Goal: Communication & Community: Ask a question

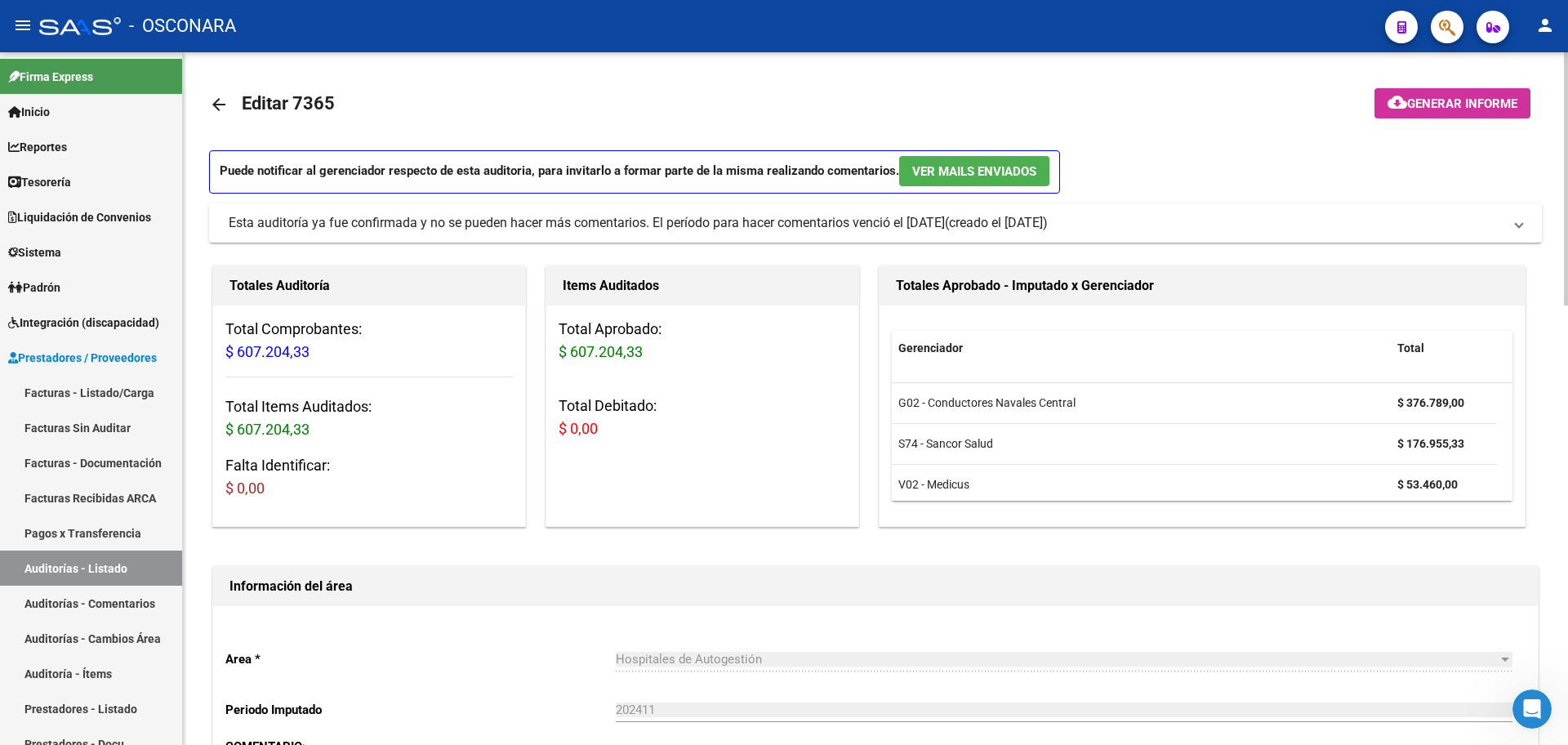
scroll to position [158, 0]
click at [1519, 697] on div "Abrir Intercom Messenger" at bounding box center [1530, 707] width 54 height 54
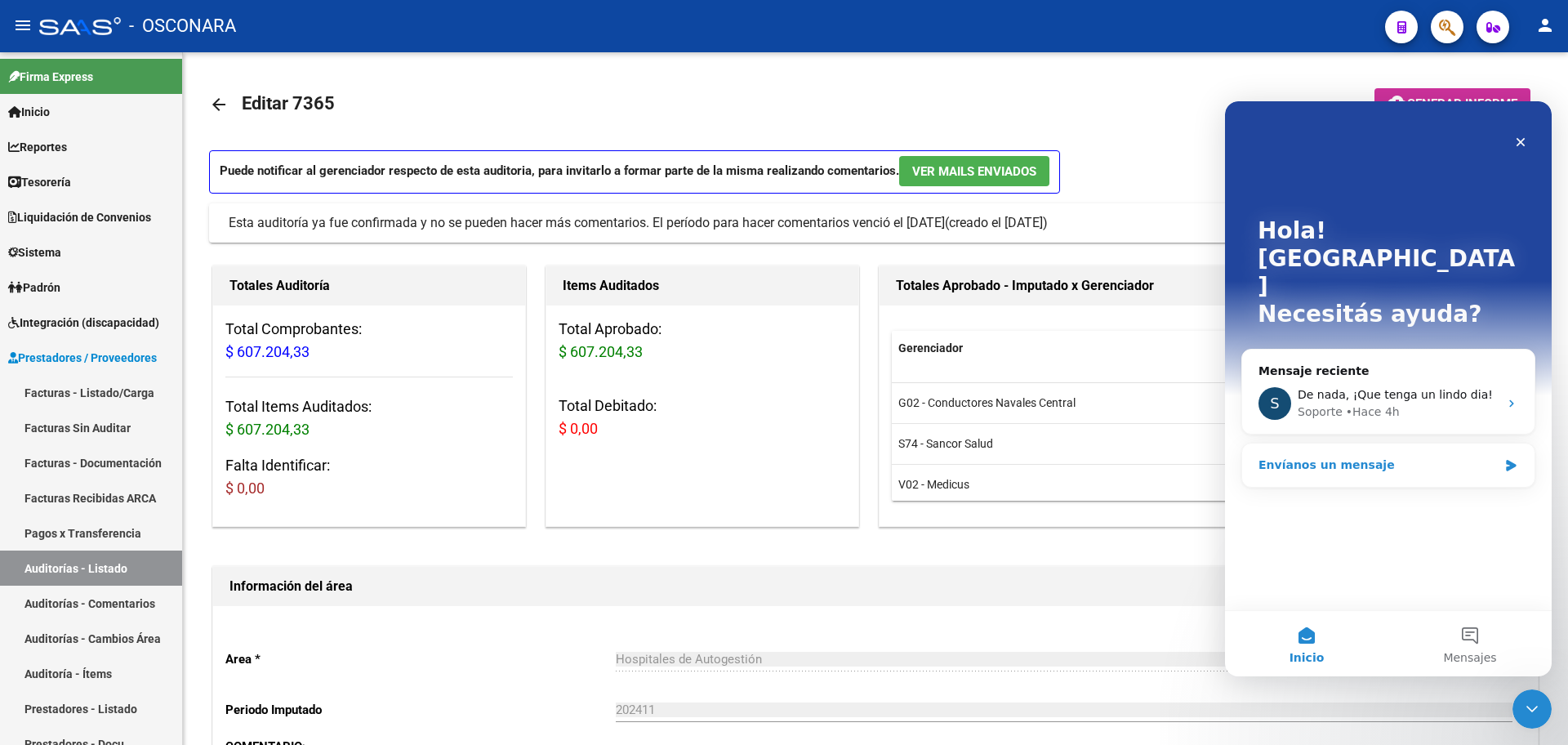
click at [1383, 457] on div "Envíanos un mensaje" at bounding box center [1378, 465] width 239 height 17
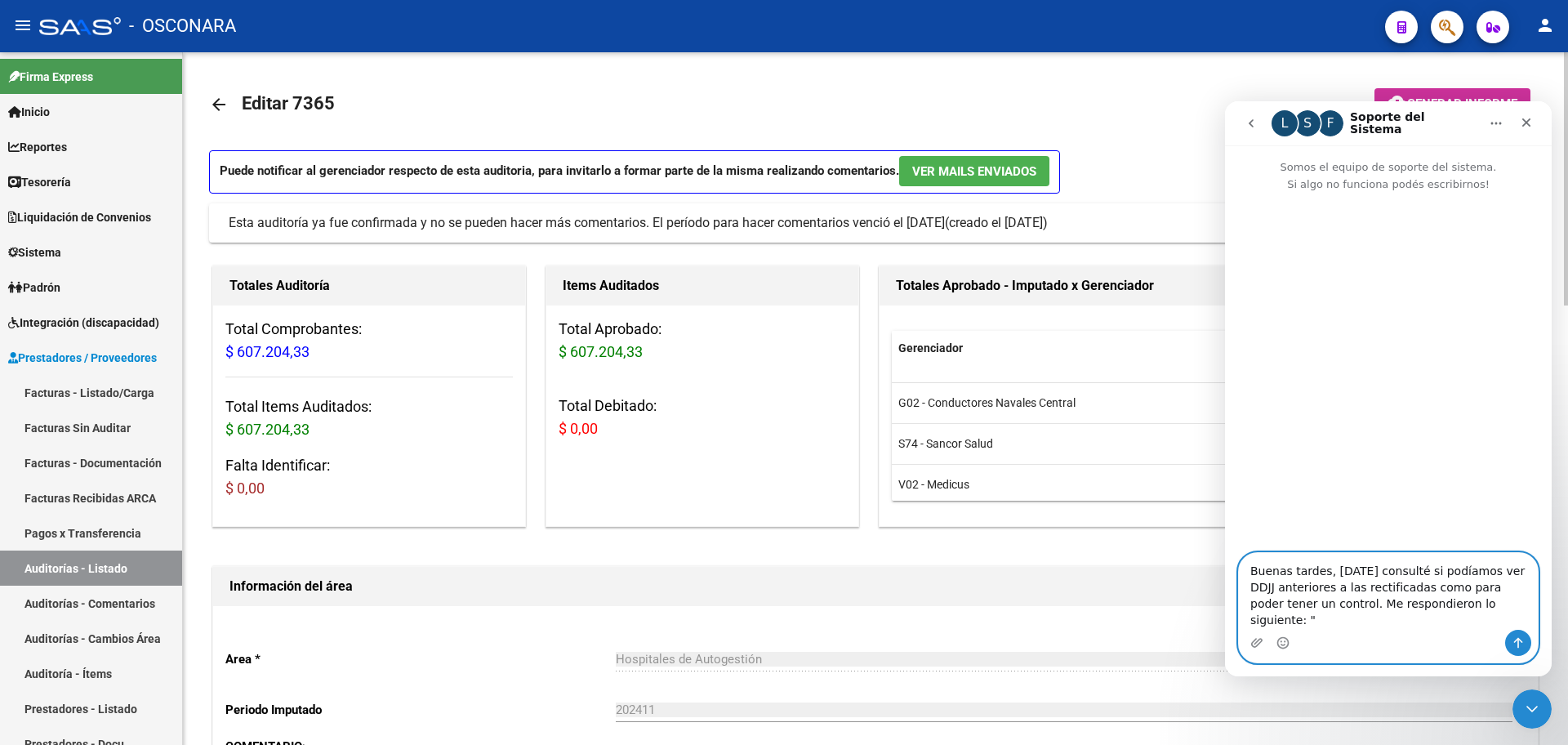
paste textarea "[URL][DOMAIN_NAME] desde esta sección ud tendrá todas las DDJJ, si aplica el fi…"
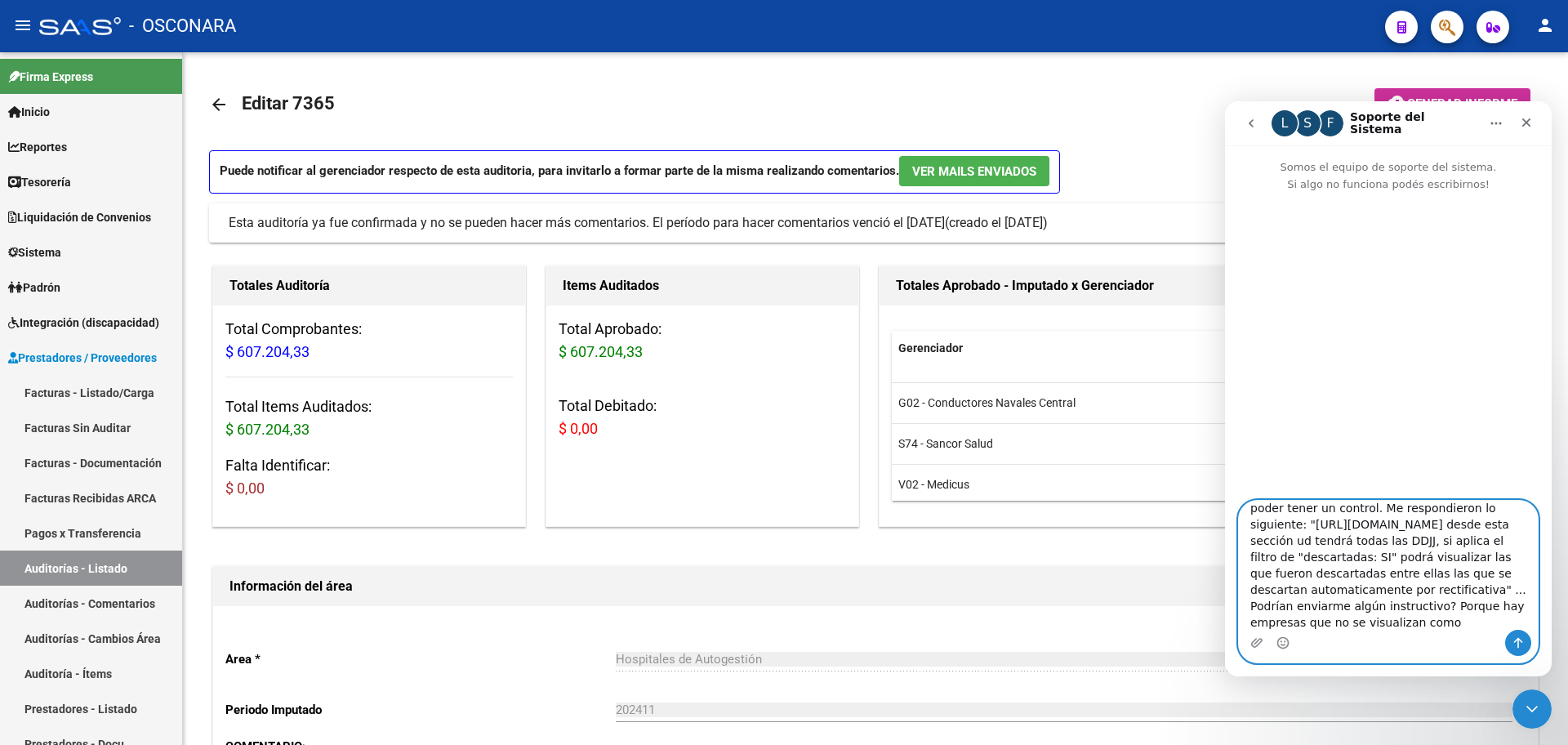
scroll to position [59, 0]
type textarea "Buenas tardes, [DATE] consulté si podíamos ver DDJJ anteriores a las rectificad…"
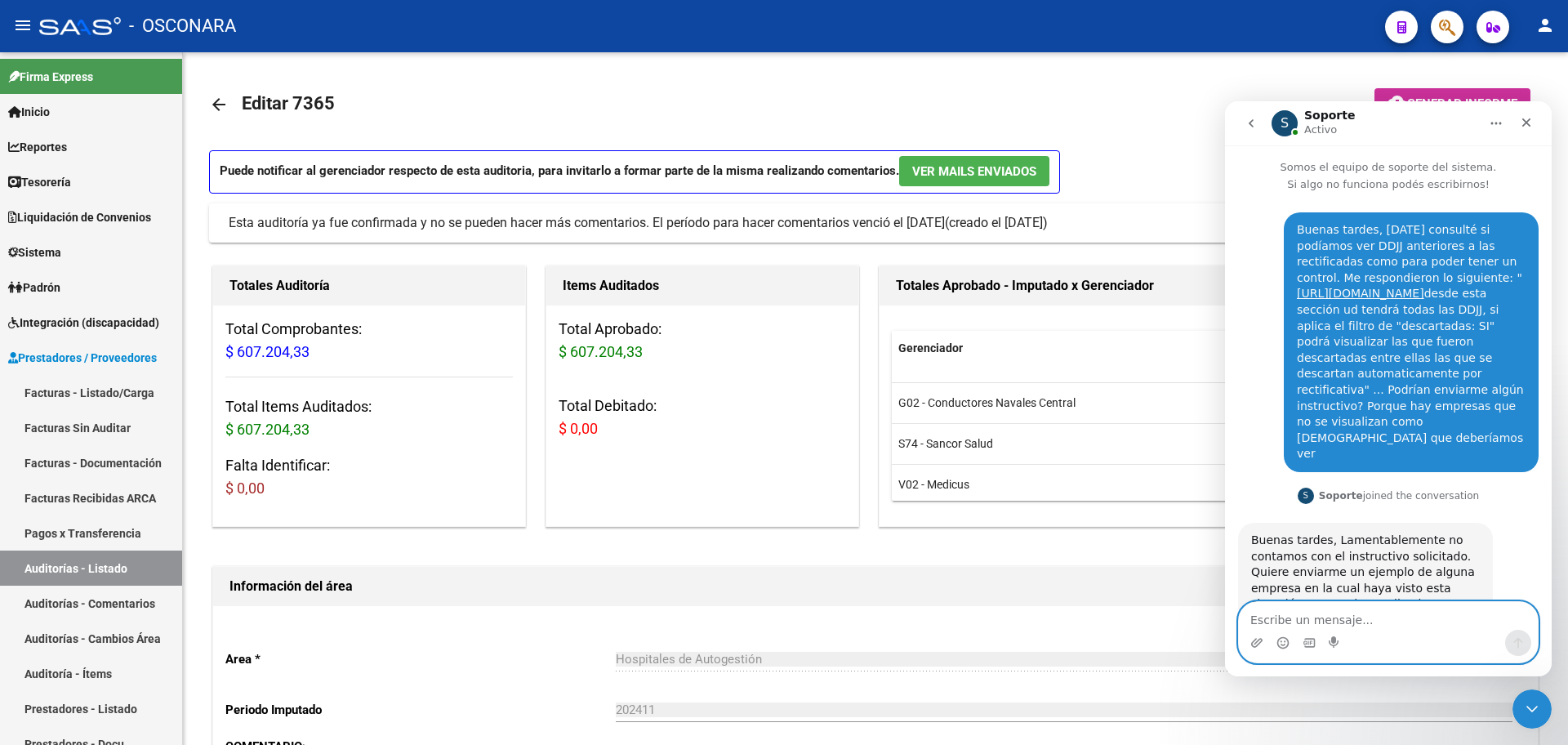
scroll to position [7, 0]
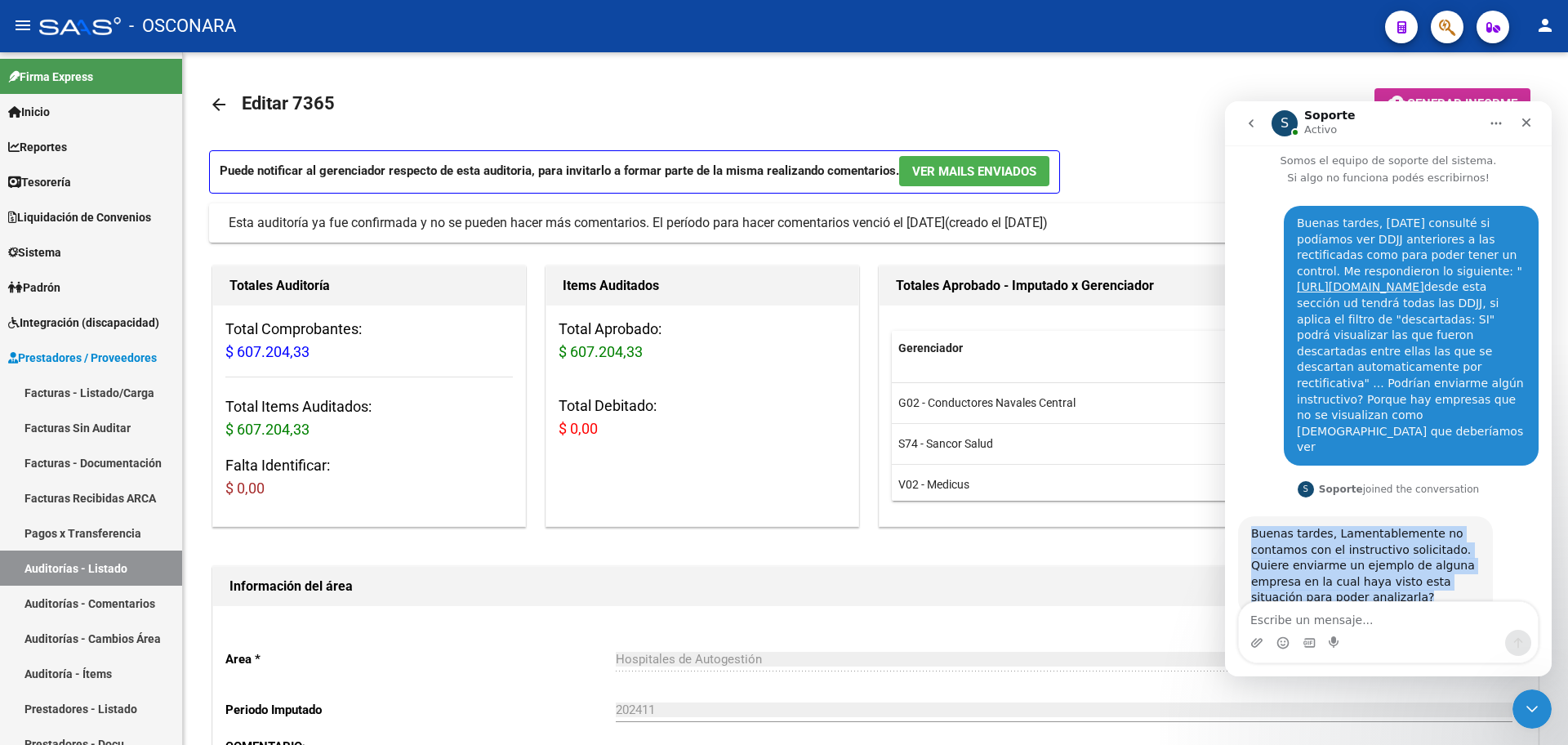
drag, startPoint x: 1382, startPoint y: 553, endPoint x: 1211, endPoint y: 473, distance: 188.8
click at [1225, 473] on html "S Soporte Activo Somos el equipo de soporte del sistema. Si algo no funciona po…" at bounding box center [1387, 389] width 326 height 575
copy div "Buenas tardes, Lamentablemente no contamos con el instructivo solicitado. Quier…"
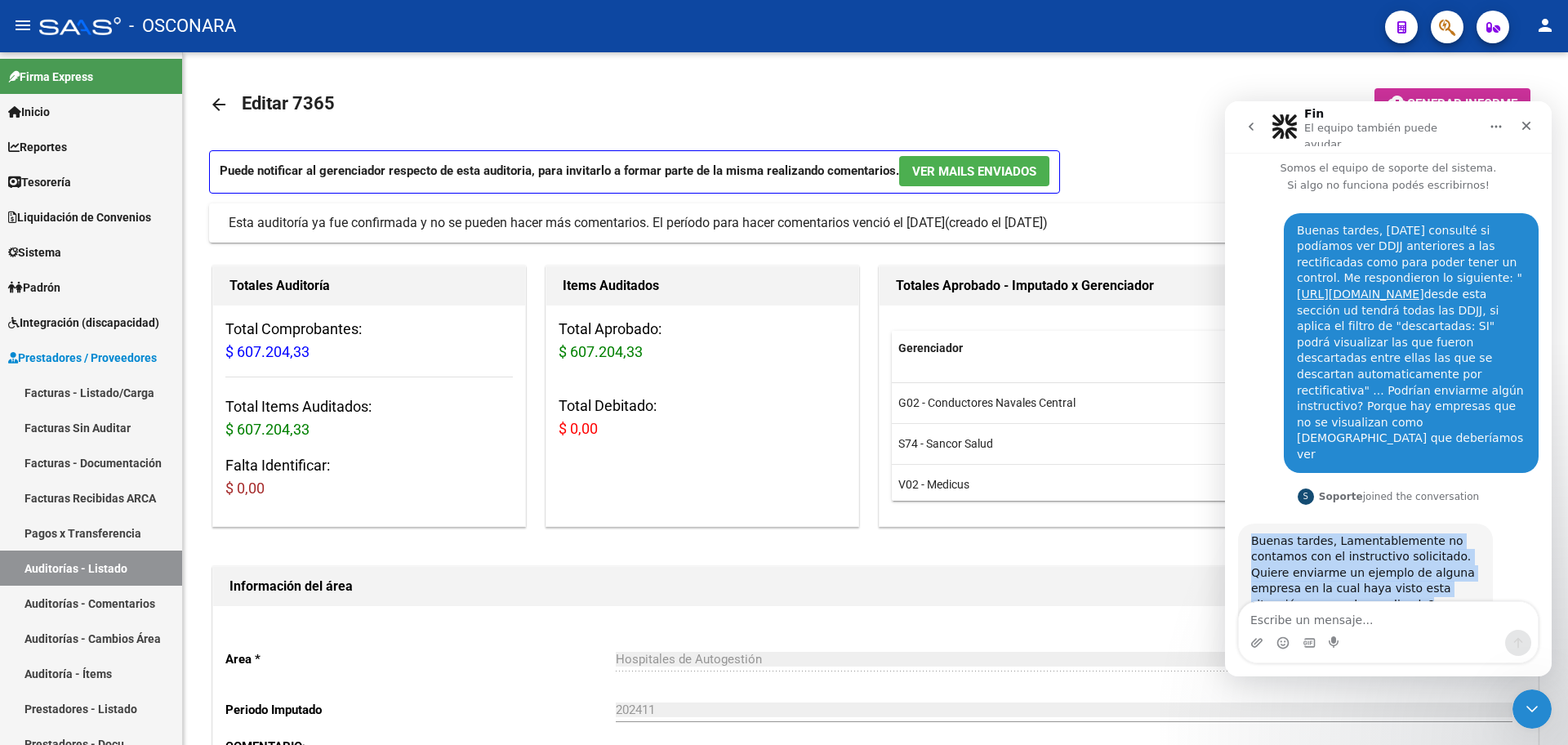
scroll to position [44, 0]
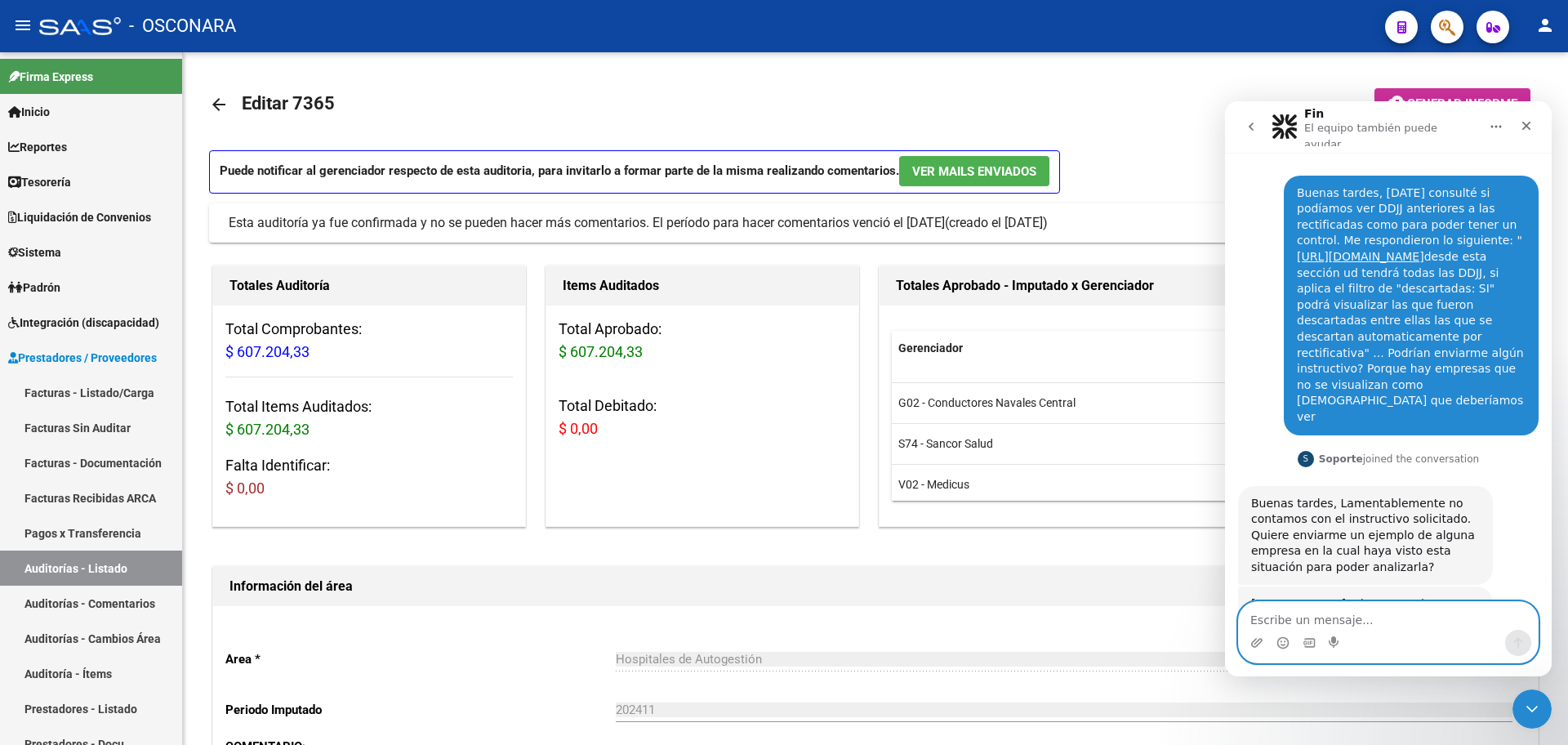
drag, startPoint x: 1370, startPoint y: 614, endPoint x: 1348, endPoint y: 608, distance: 22.8
click at [1369, 613] on textarea "Escribe un mensaje..." at bounding box center [1388, 616] width 299 height 28
click at [1389, 602] on textarea "Escribe un mensaje..." at bounding box center [1388, 616] width 299 height 28
paste textarea "30717118150"
type textarea "te paso un ejemplo, cuit 30717118150"
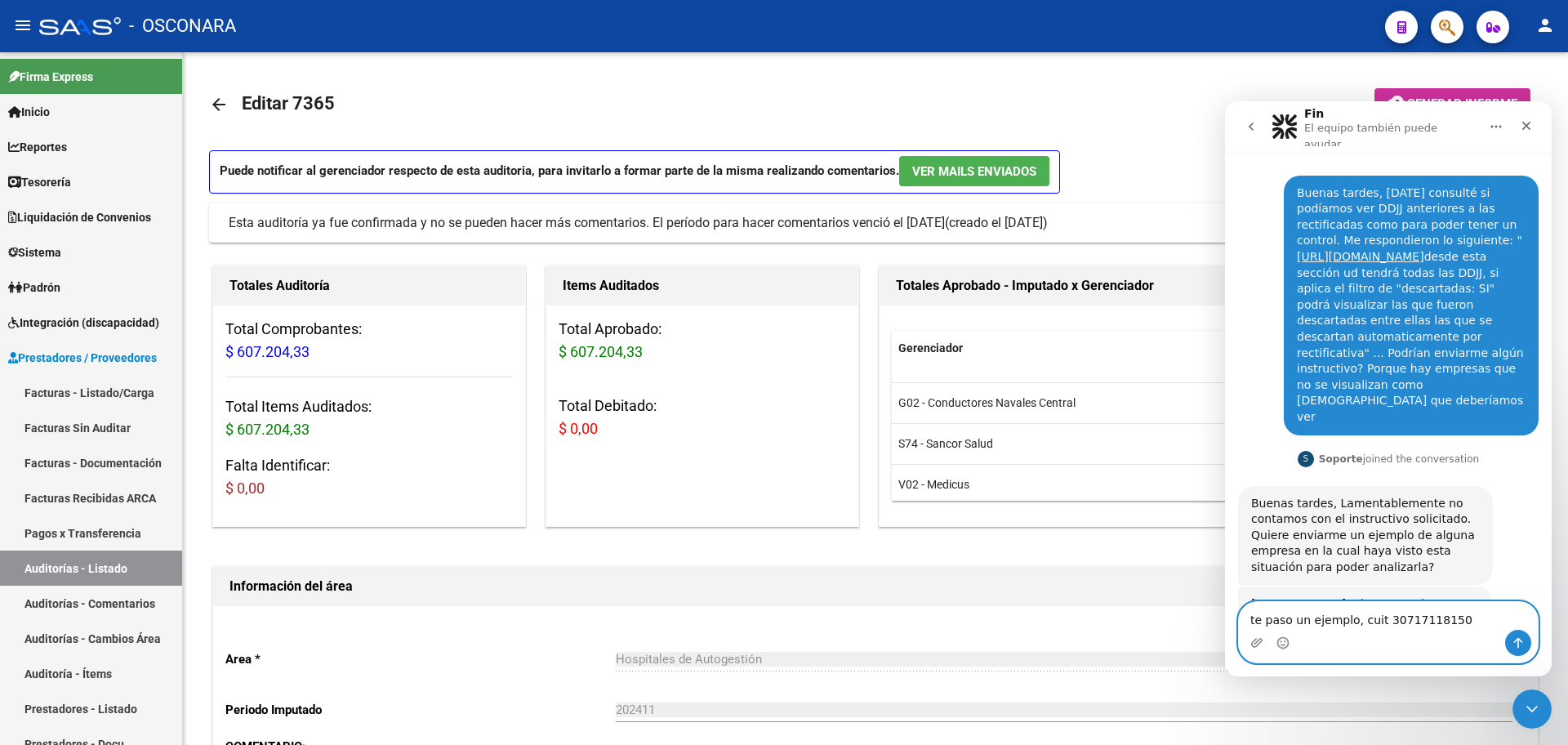
click at [1449, 617] on textarea "te paso un ejemplo, cuit 30717118150" at bounding box center [1388, 616] width 299 height 28
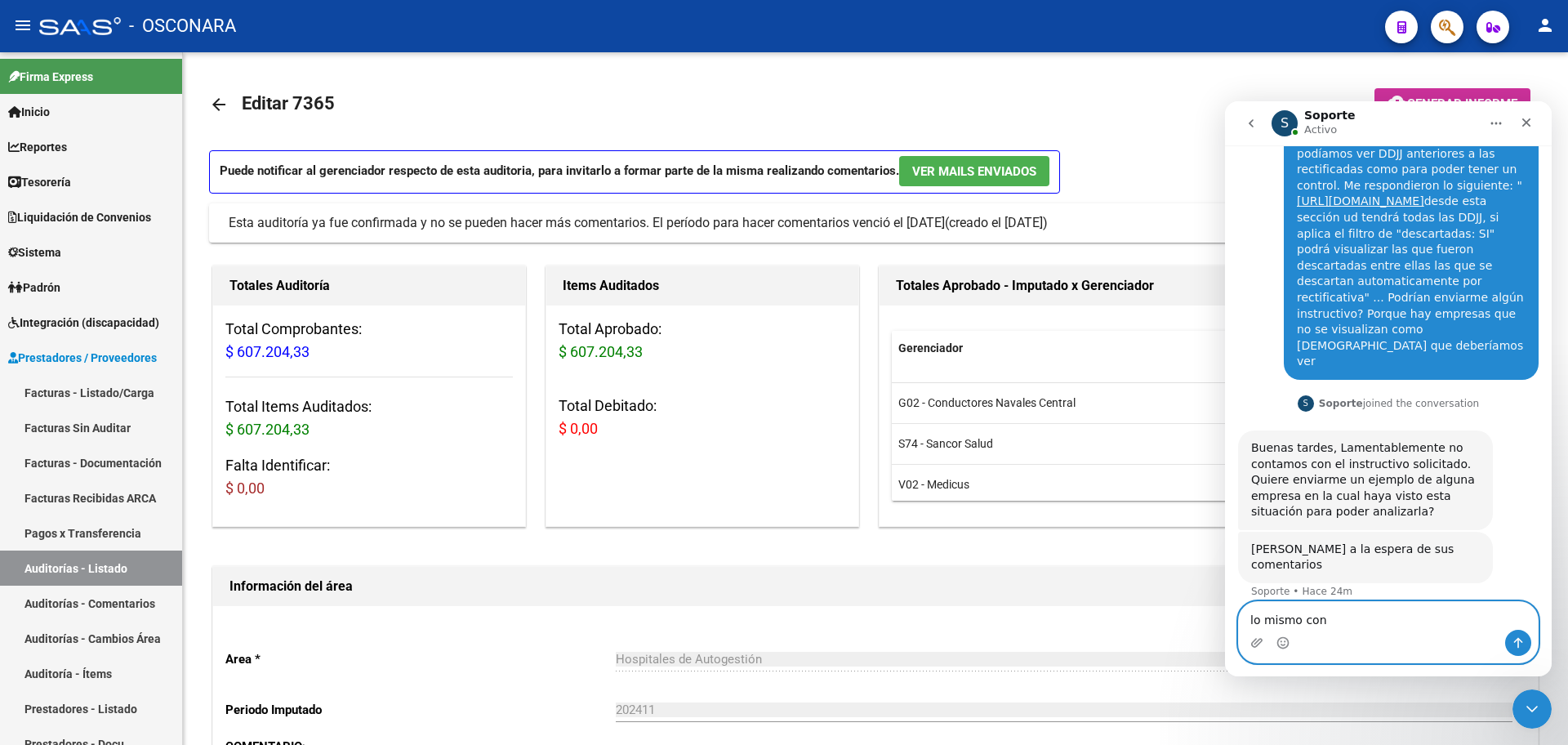
paste textarea "30625390636"
type textarea "lo mismo con 30625390636"
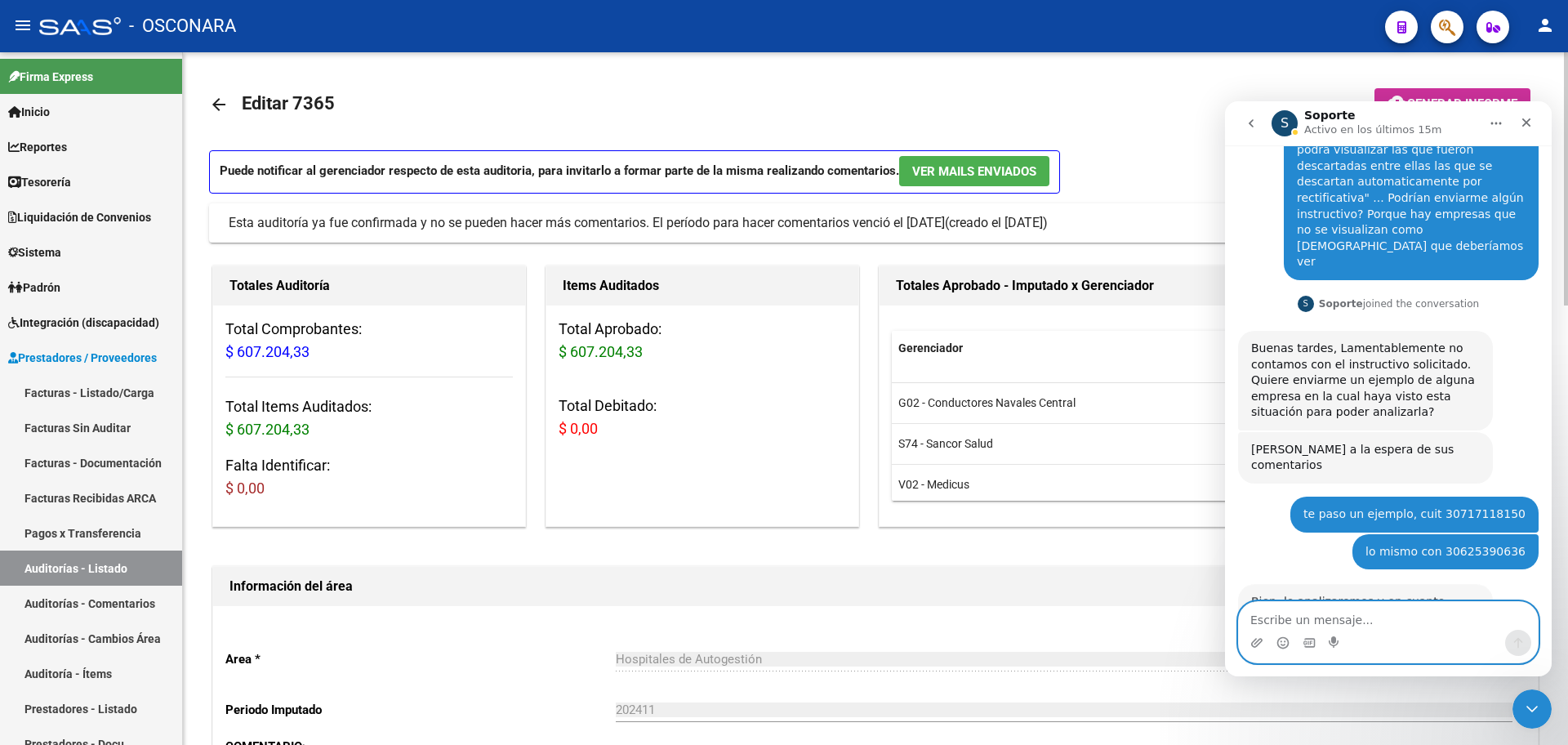
scroll to position [194, 0]
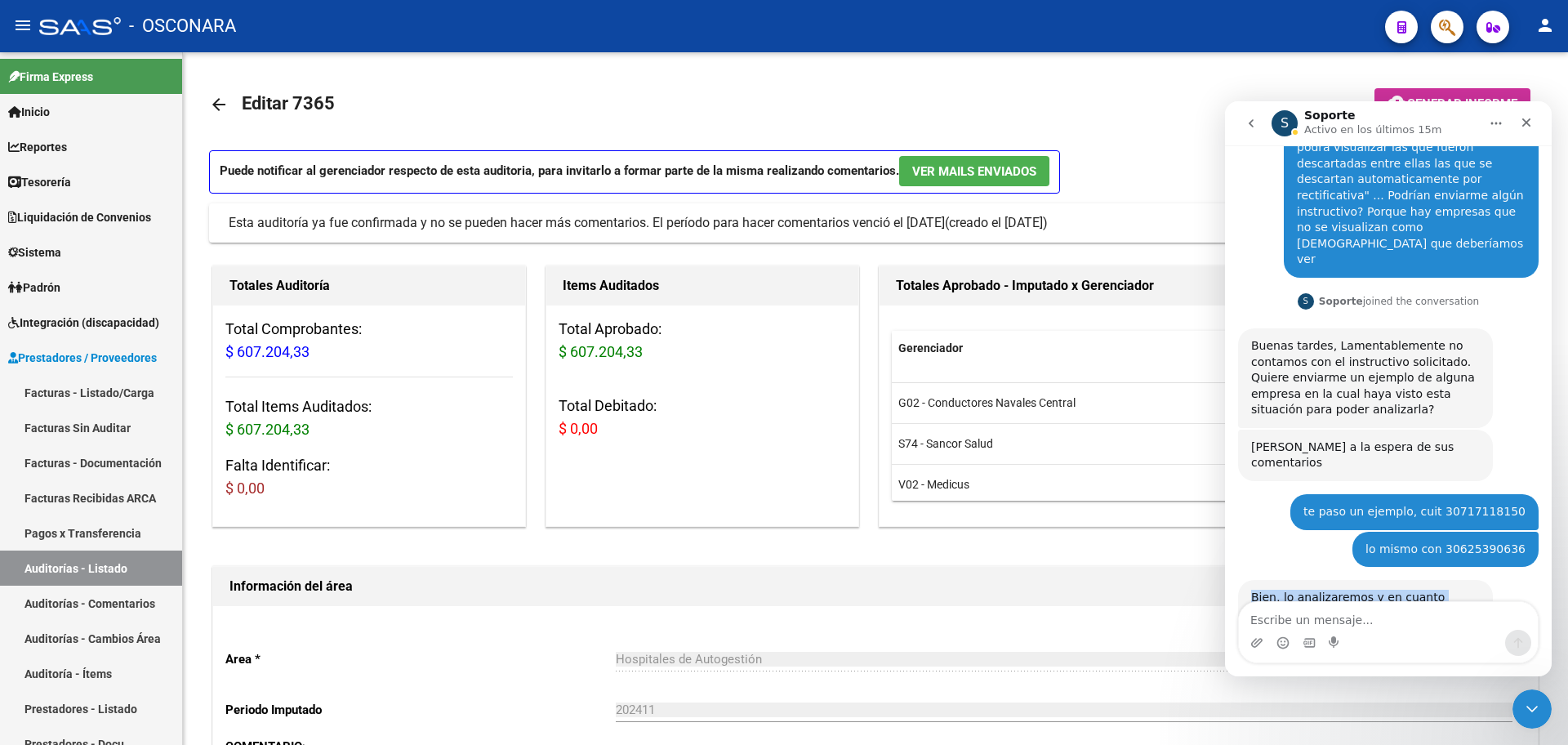
drag, startPoint x: 1432, startPoint y: 549, endPoint x: 1241, endPoint y: 533, distance: 191.7
click at [1228, 515] on div "Buenas tardes, [DATE] consulté si podíamos ver DDJJ anteriores a las rectificad…" at bounding box center [1387, 341] width 326 height 686
copy div "Bien, lo analizaremos y en cuanto tengamos una respuesta le notificaremos."
click at [1395, 610] on textarea "Escribe un mensaje..." at bounding box center [1388, 616] width 299 height 28
type textarea "U"
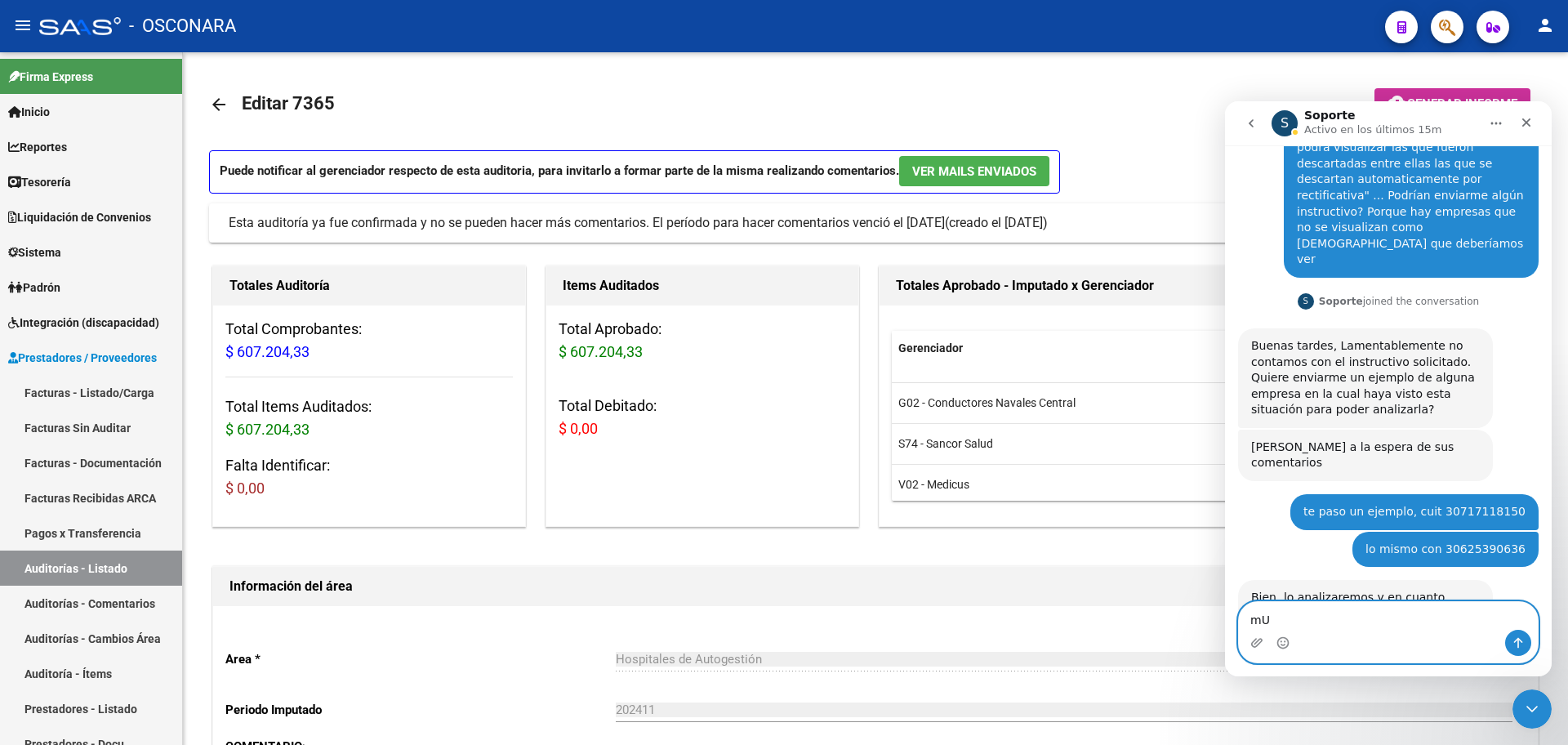
type textarea "m"
type textarea "Muchas gracias!"
